Goal: Task Accomplishment & Management: Manage account settings

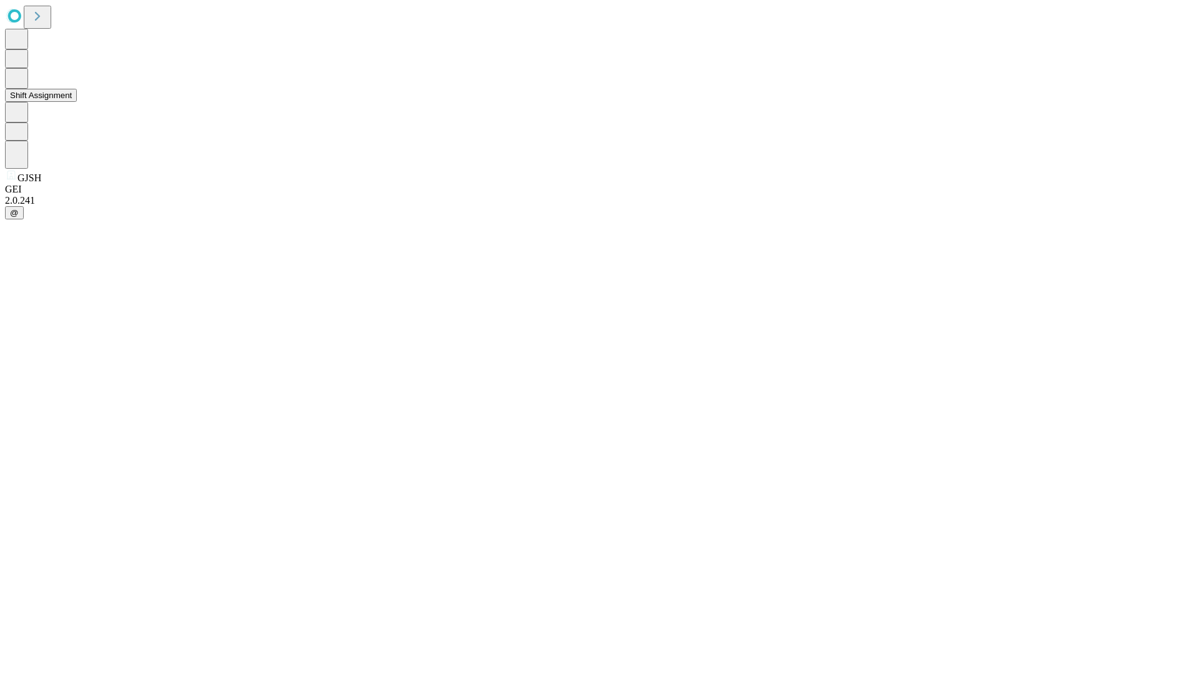
click at [77, 102] on button "Shift Assignment" at bounding box center [41, 95] width 72 height 13
